Goal: Task Accomplishment & Management: Use online tool/utility

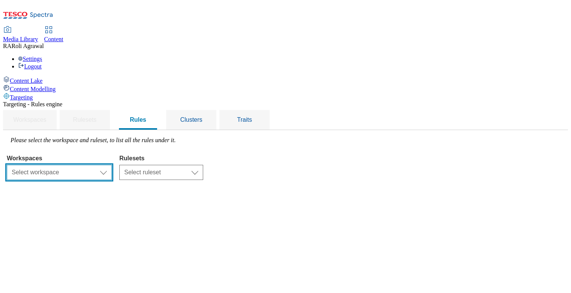
click at [112, 165] on select "Select workspace Content" at bounding box center [59, 172] width 105 height 15
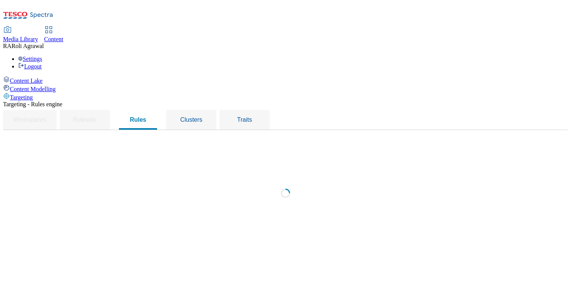
select select "f510054f-adaa-4692-b570-80fa3897127a"
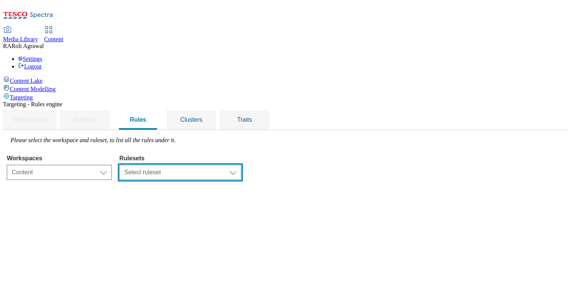
click at [234, 165] on select "Select ruleset ghs-uk" at bounding box center [180, 172] width 122 height 15
select select "48eb89cc-c22c-49b3-9be3-6f8cd5821d05"
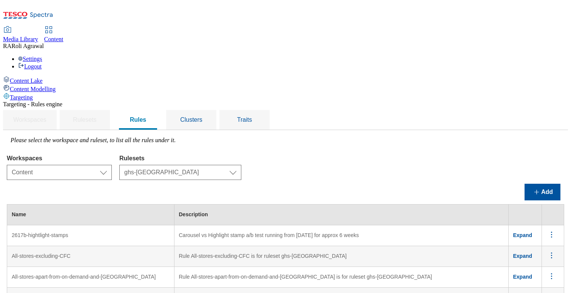
scroll to position [1039, 0]
